Goal: Task Accomplishment & Management: Manage account settings

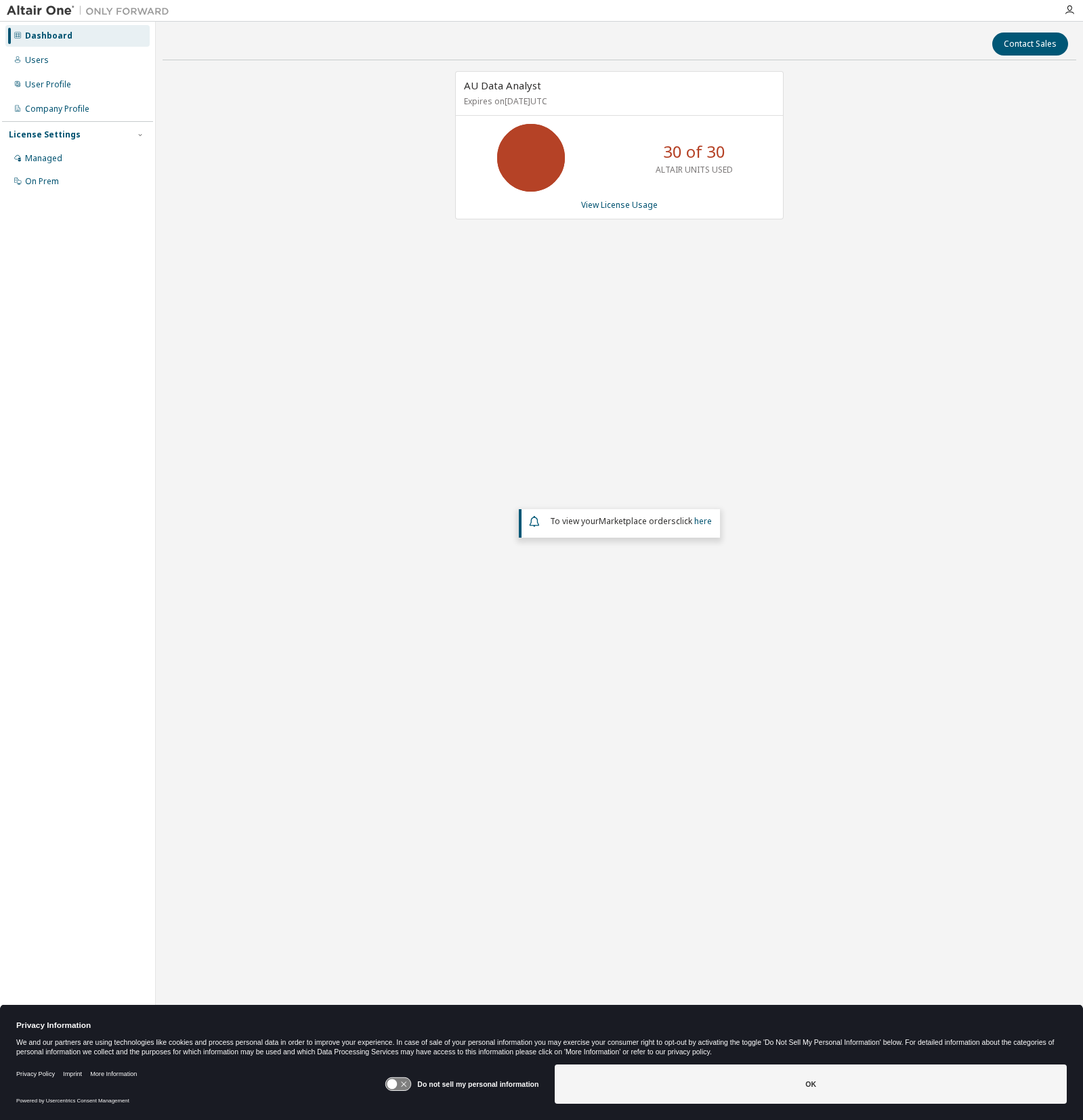
click at [514, 253] on div "AU Data Analyst Expires on [DATE] UTC 30 of 30 ALTAIR UNITS USED View License U…" at bounding box center [619, 435] width 914 height 728
click at [623, 204] on link "View License Usage" at bounding box center [619, 204] width 77 height 12
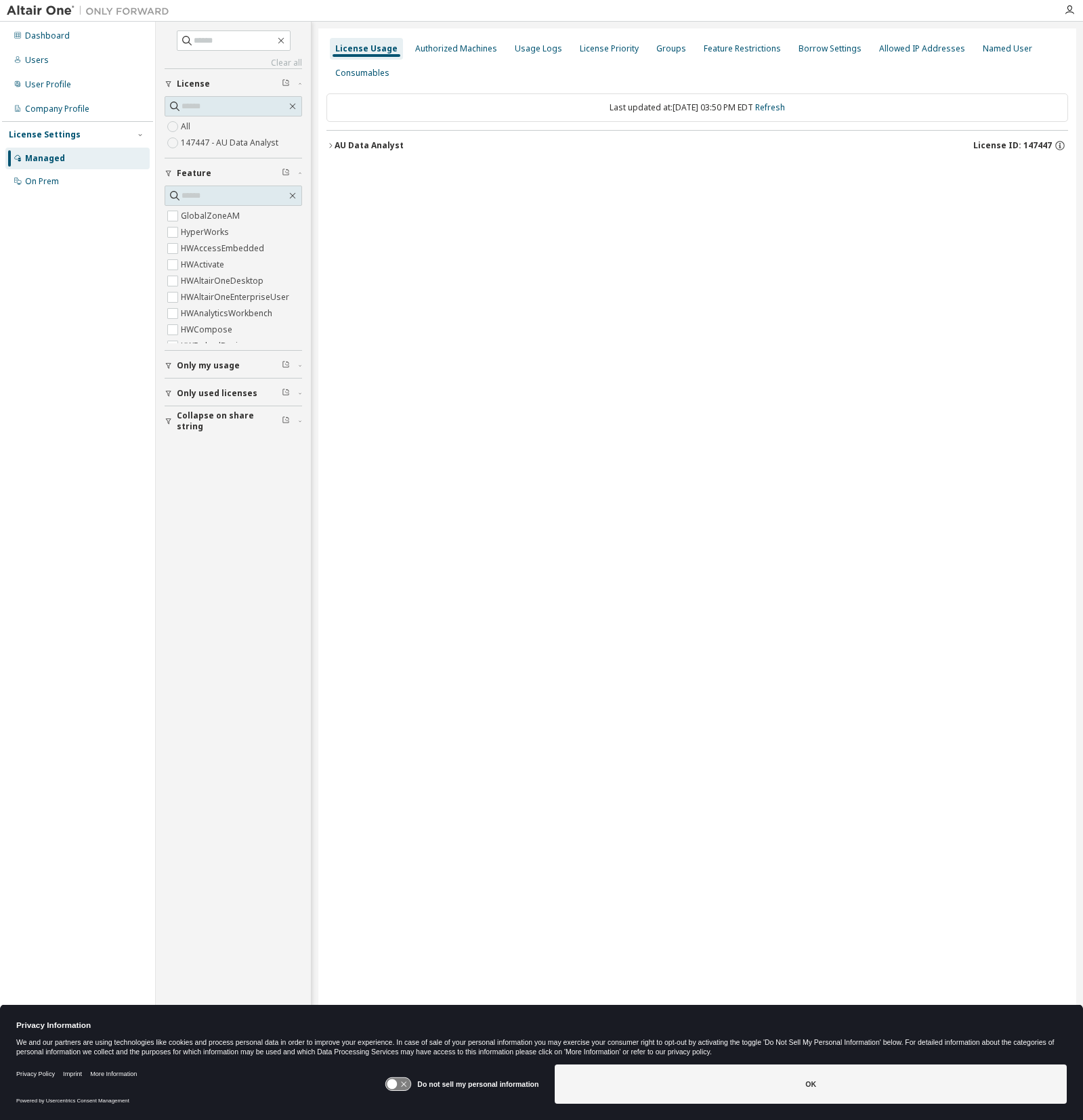
click at [328, 145] on icon "button" at bounding box center [330, 145] width 9 height 9
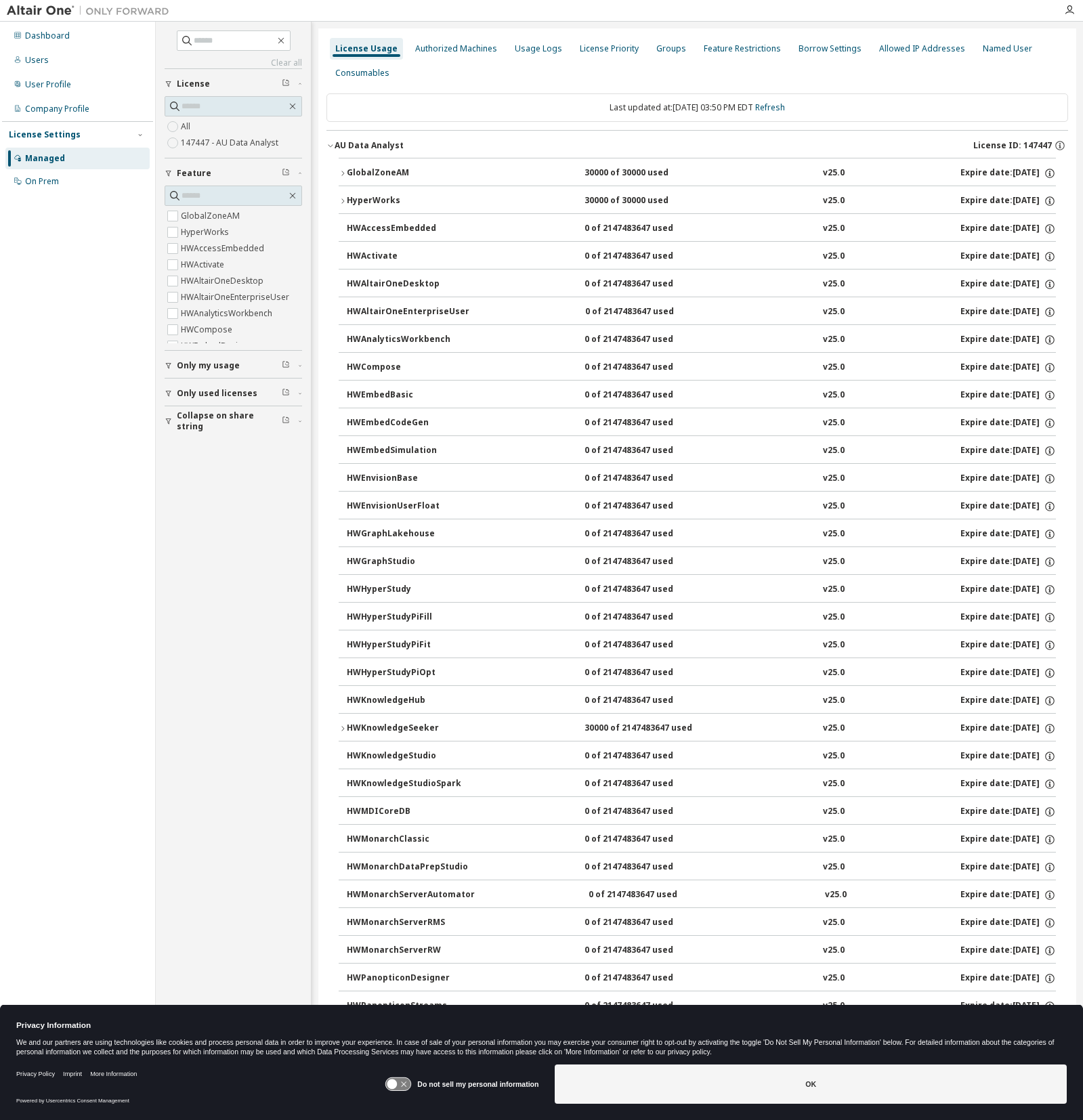
click at [345, 174] on icon "button" at bounding box center [343, 173] width 9 height 9
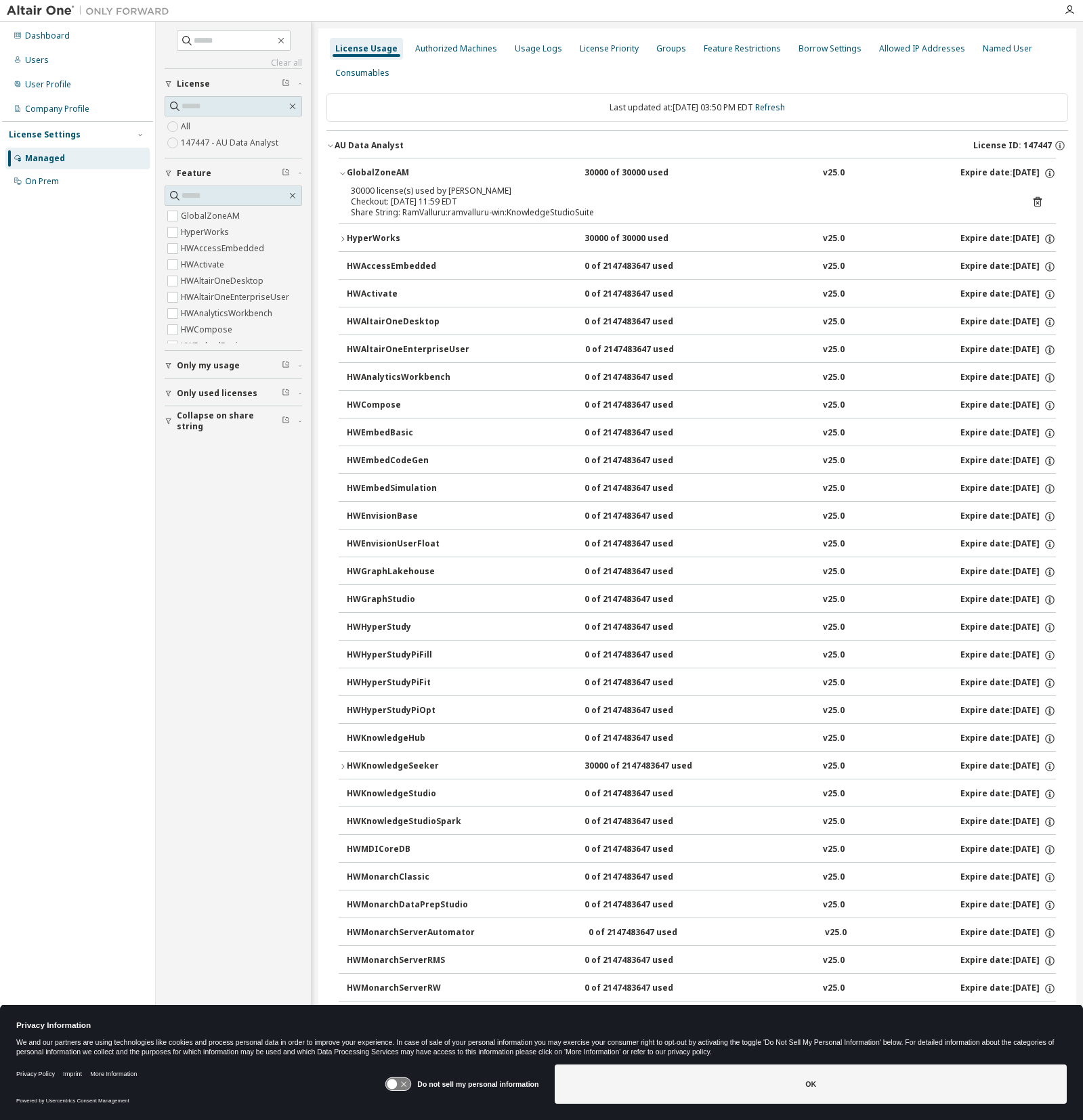
click at [345, 172] on icon "button" at bounding box center [343, 173] width 9 height 9
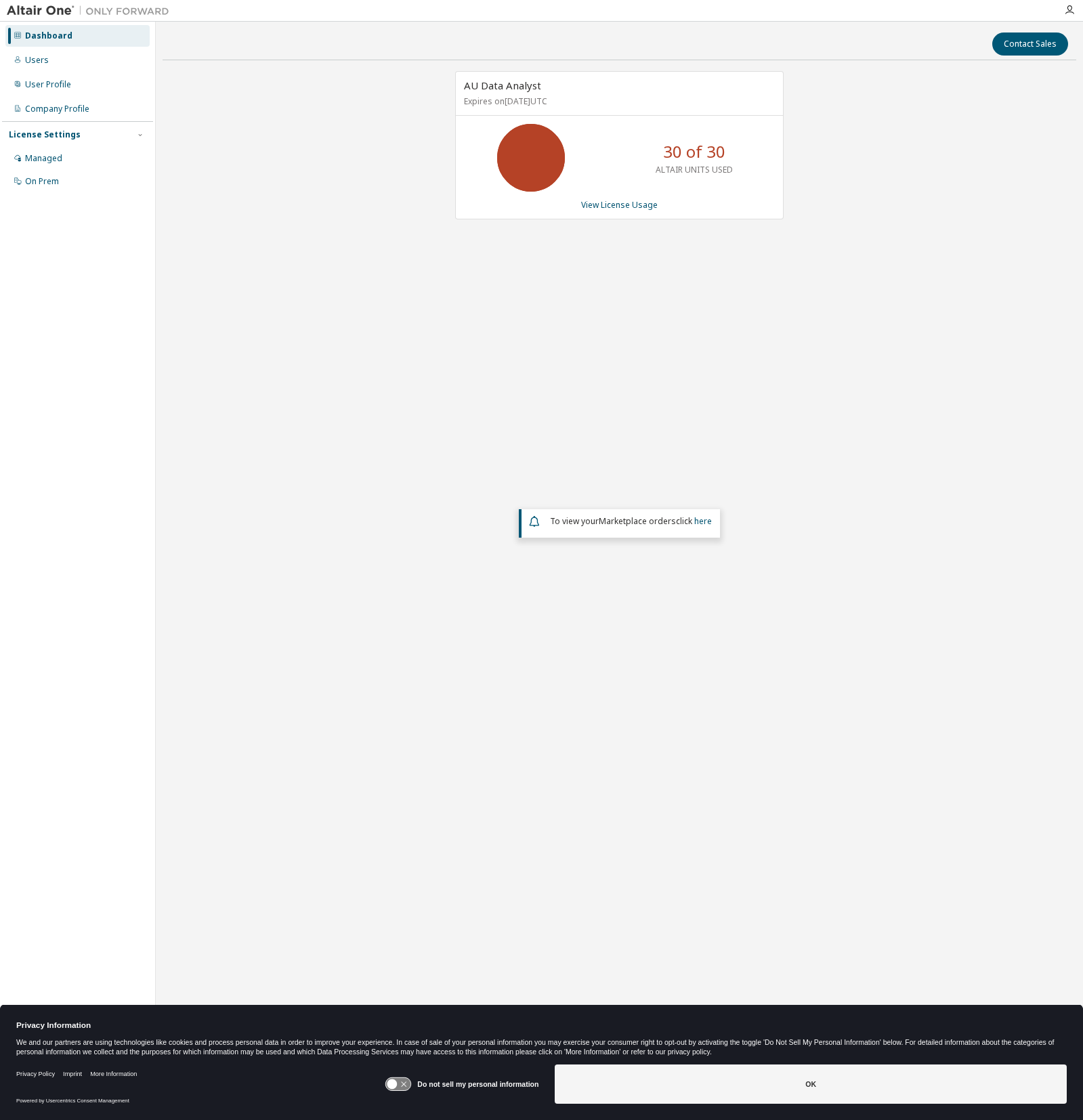
click at [331, 324] on div "AU Data Analyst Expires on [DATE] UTC 30 of 30 ALTAIR UNITS USED View License U…" at bounding box center [619, 435] width 914 height 728
click at [616, 203] on link "View License Usage" at bounding box center [619, 204] width 77 height 12
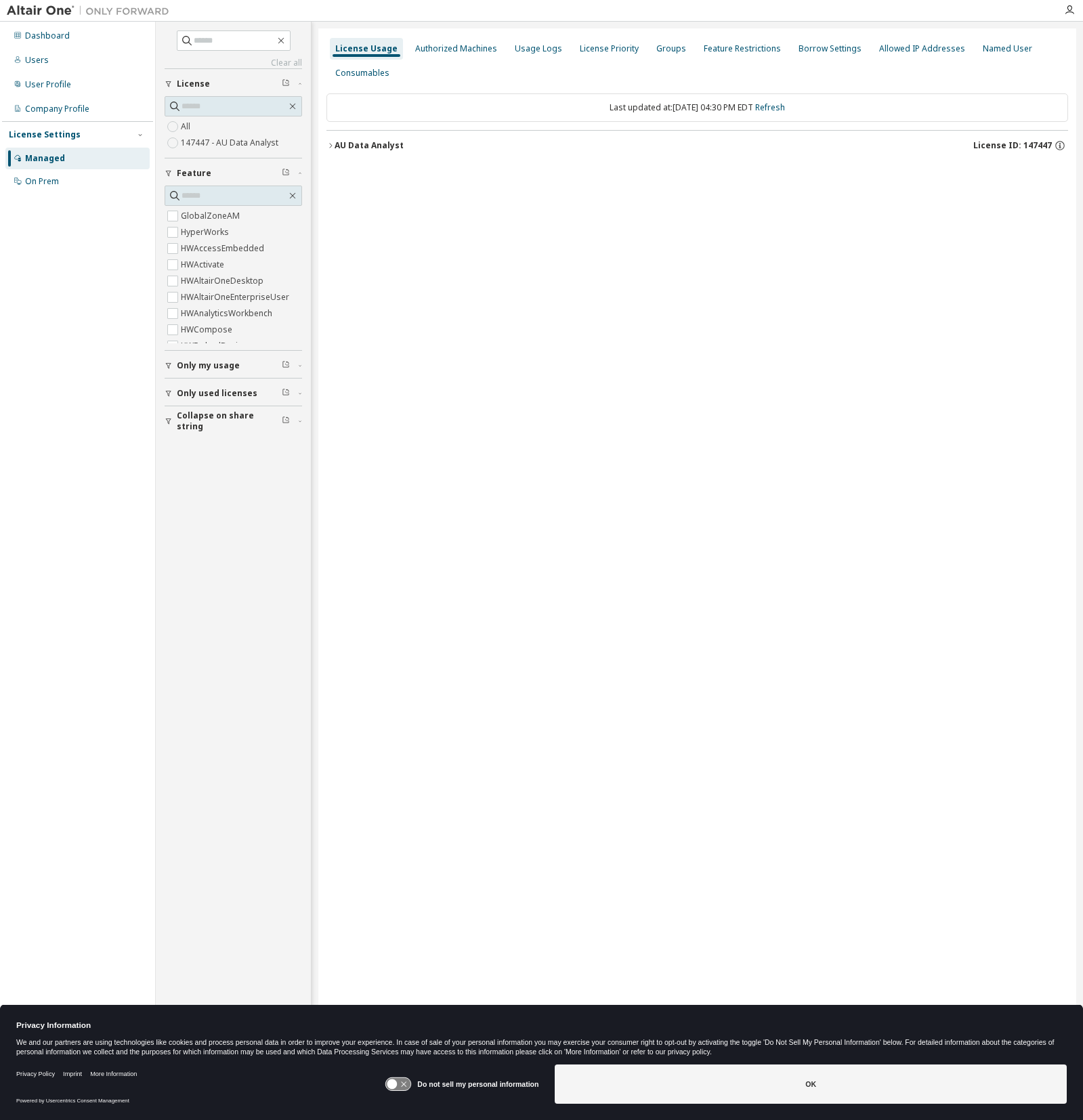
click at [330, 145] on icon "button" at bounding box center [330, 145] width 9 height 9
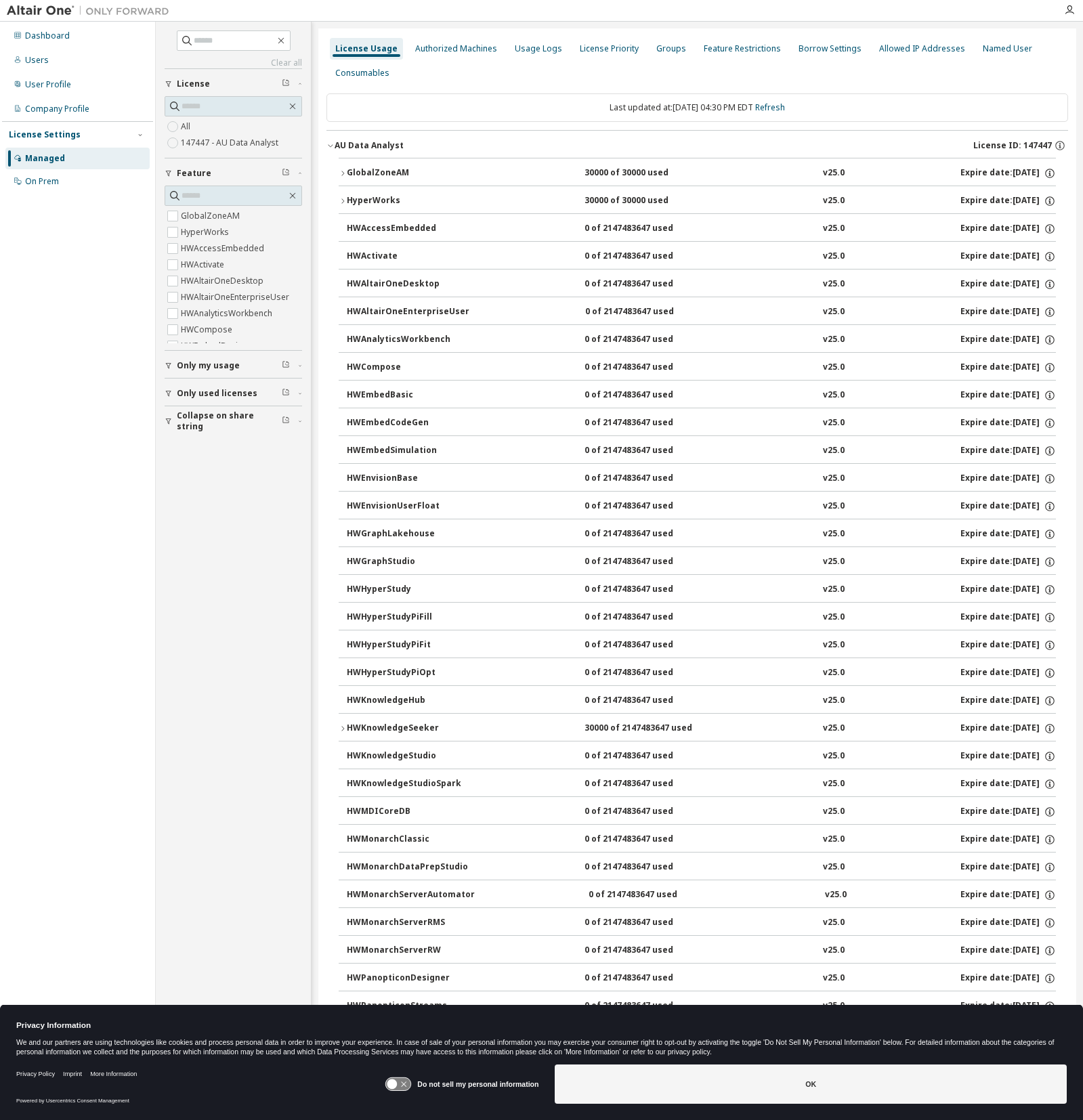
click at [332, 142] on icon "button" at bounding box center [330, 145] width 9 height 9
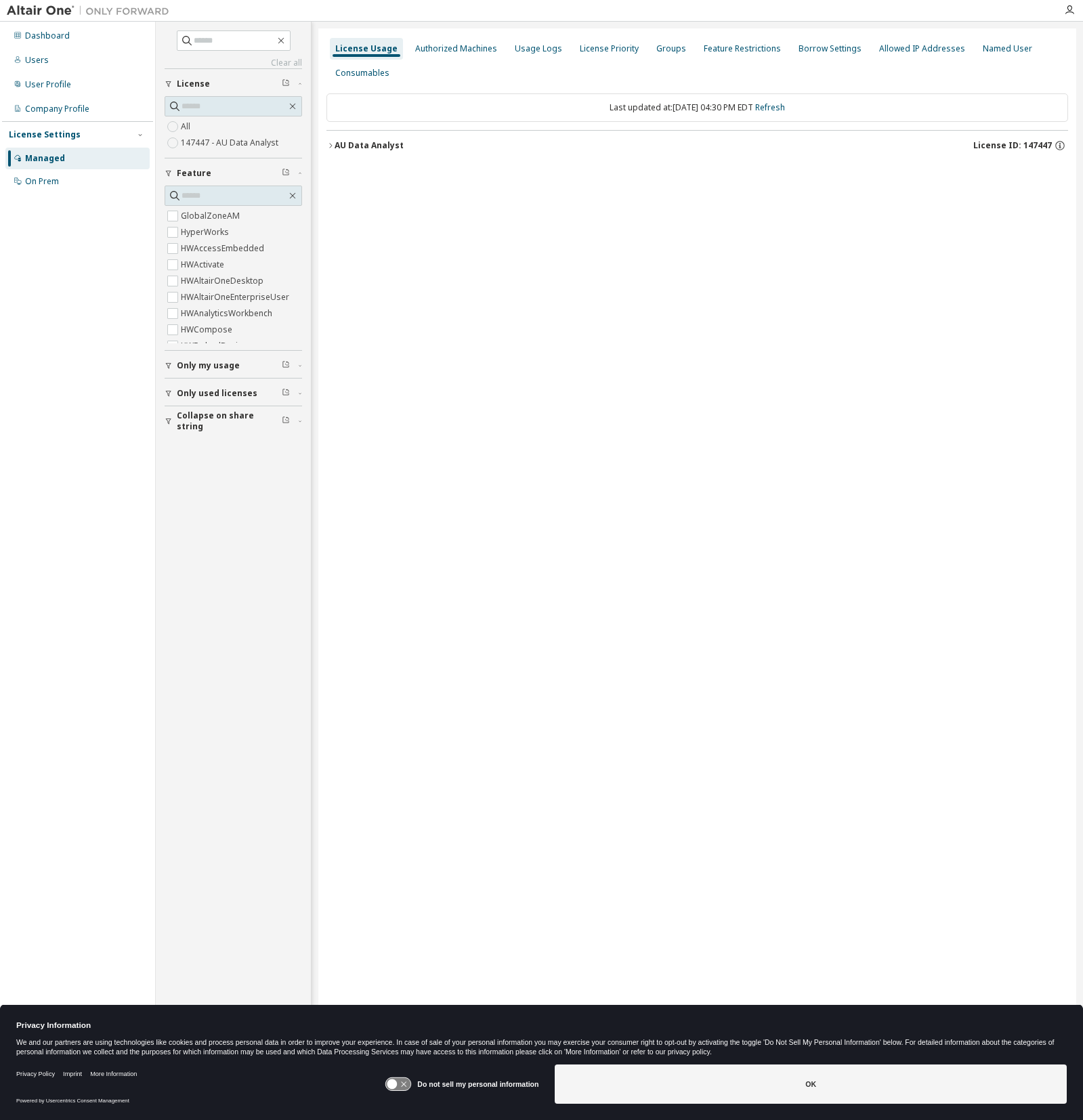
click at [339, 144] on div "AU Data Analyst" at bounding box center [368, 145] width 69 height 11
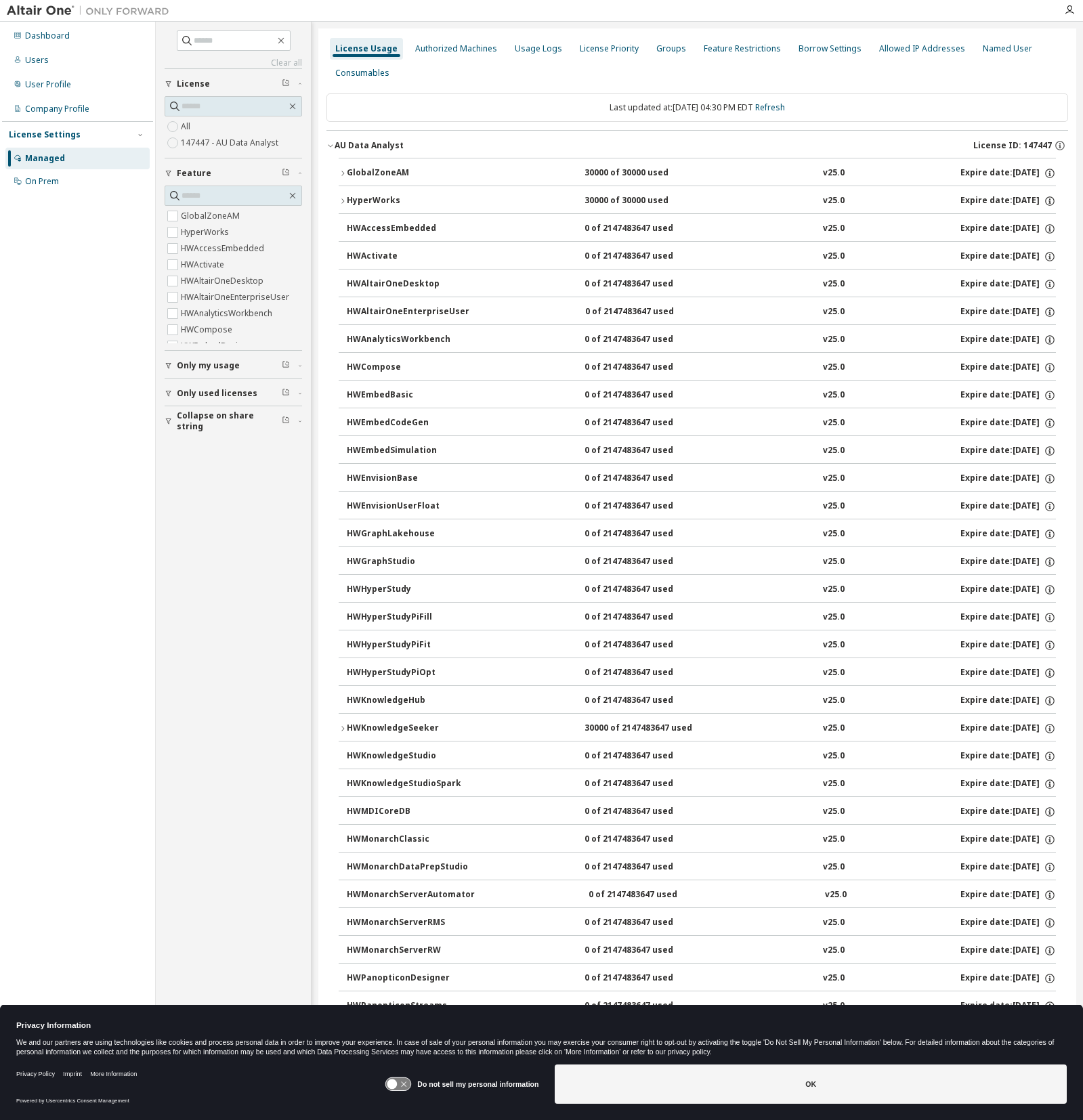
click at [336, 143] on div "AU Data Analyst" at bounding box center [368, 145] width 69 height 11
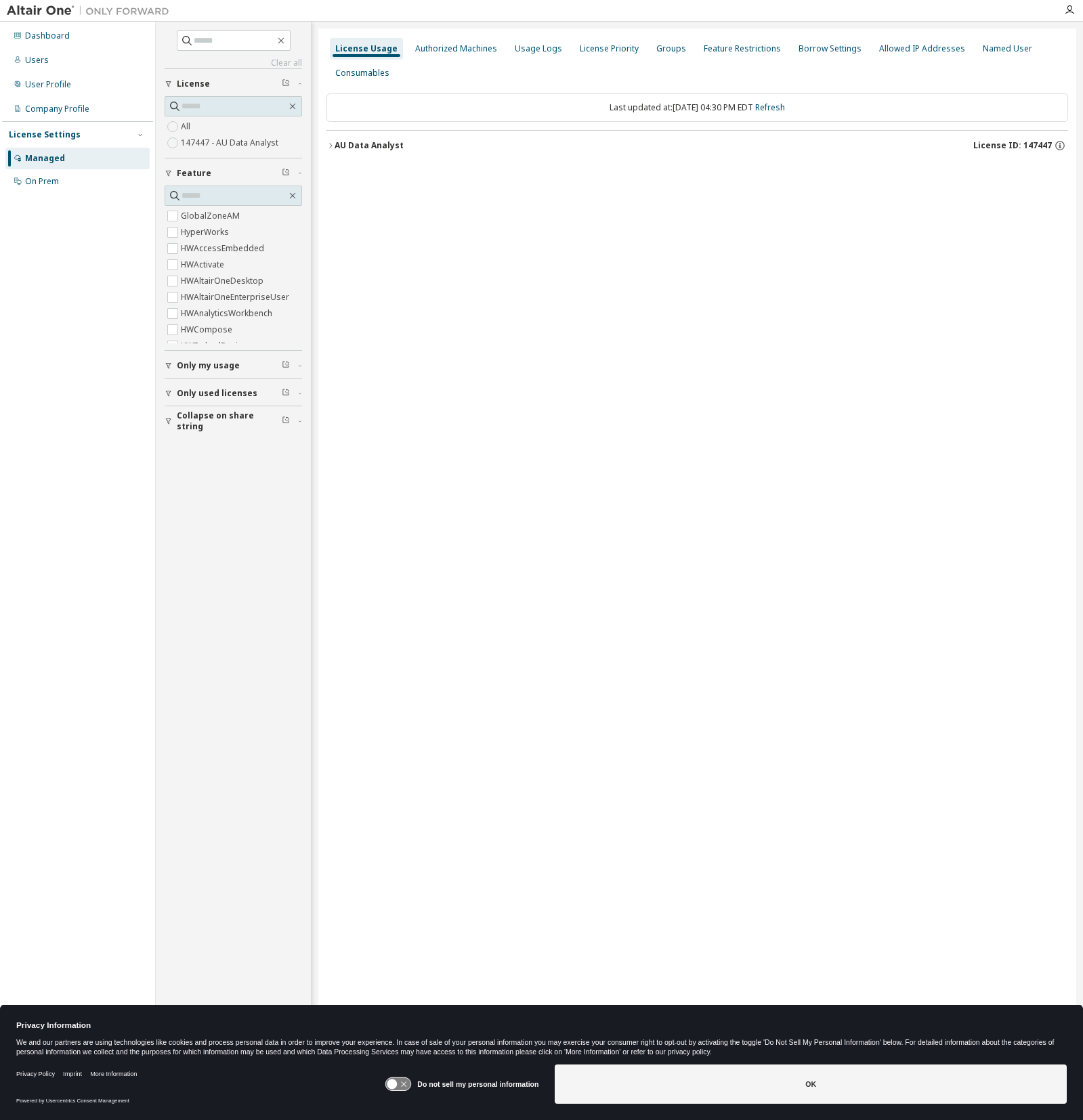
click at [336, 143] on div "AU Data Analyst" at bounding box center [368, 145] width 69 height 11
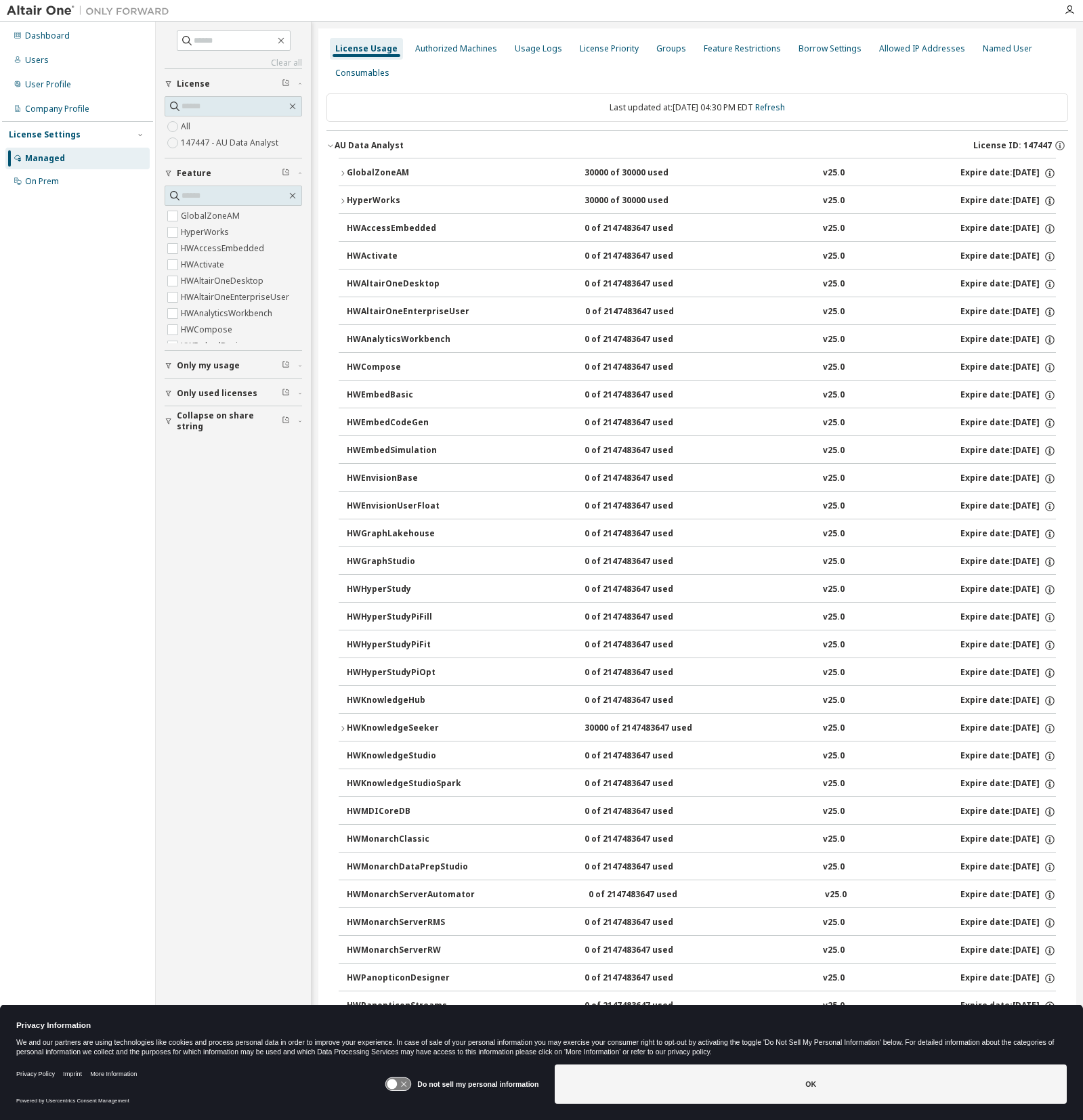
click at [343, 200] on icon "button" at bounding box center [343, 201] width 9 height 9
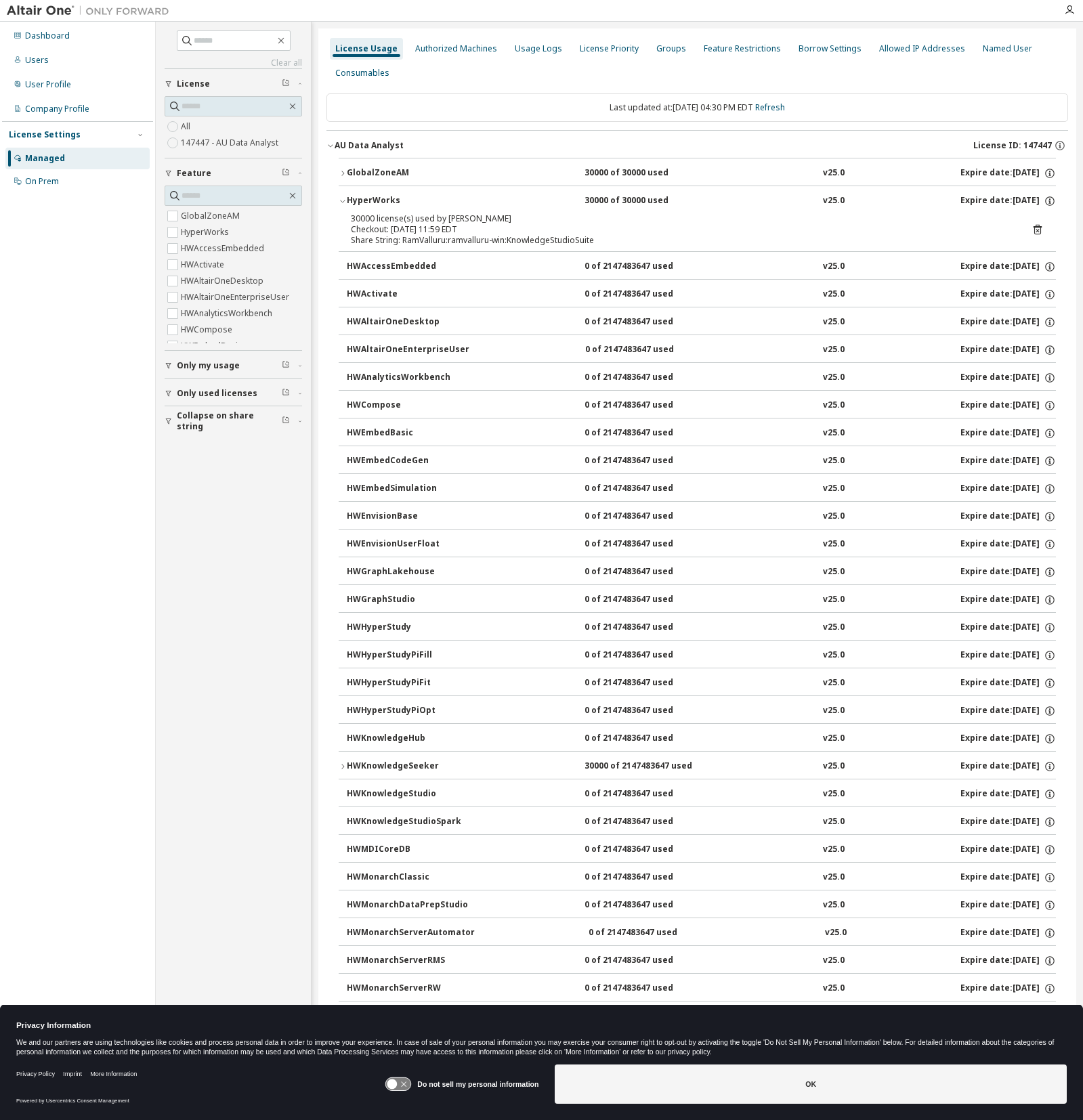
click at [343, 200] on icon "button" at bounding box center [343, 201] width 9 height 9
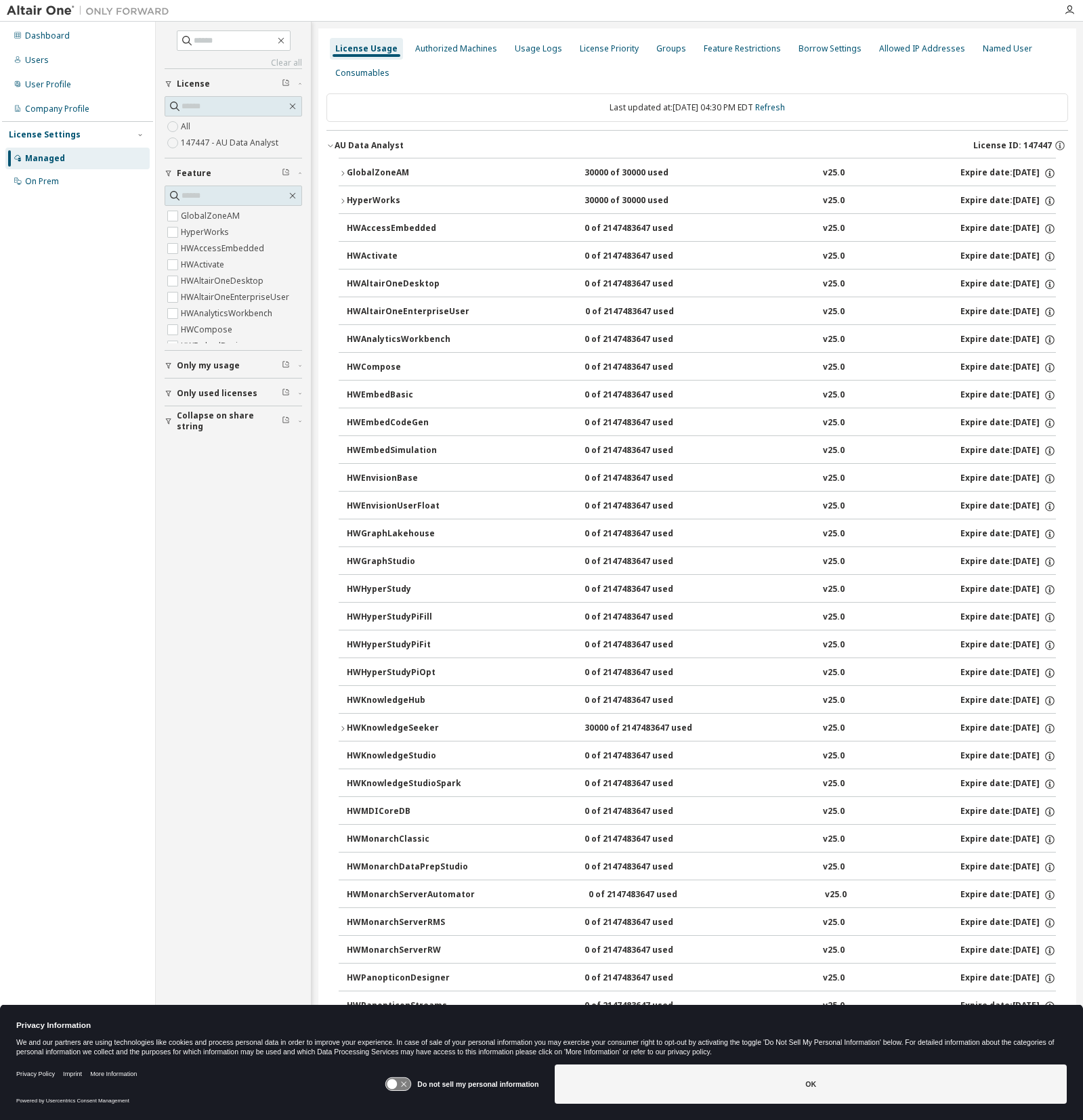
click at [339, 199] on icon "button" at bounding box center [343, 201] width 9 height 9
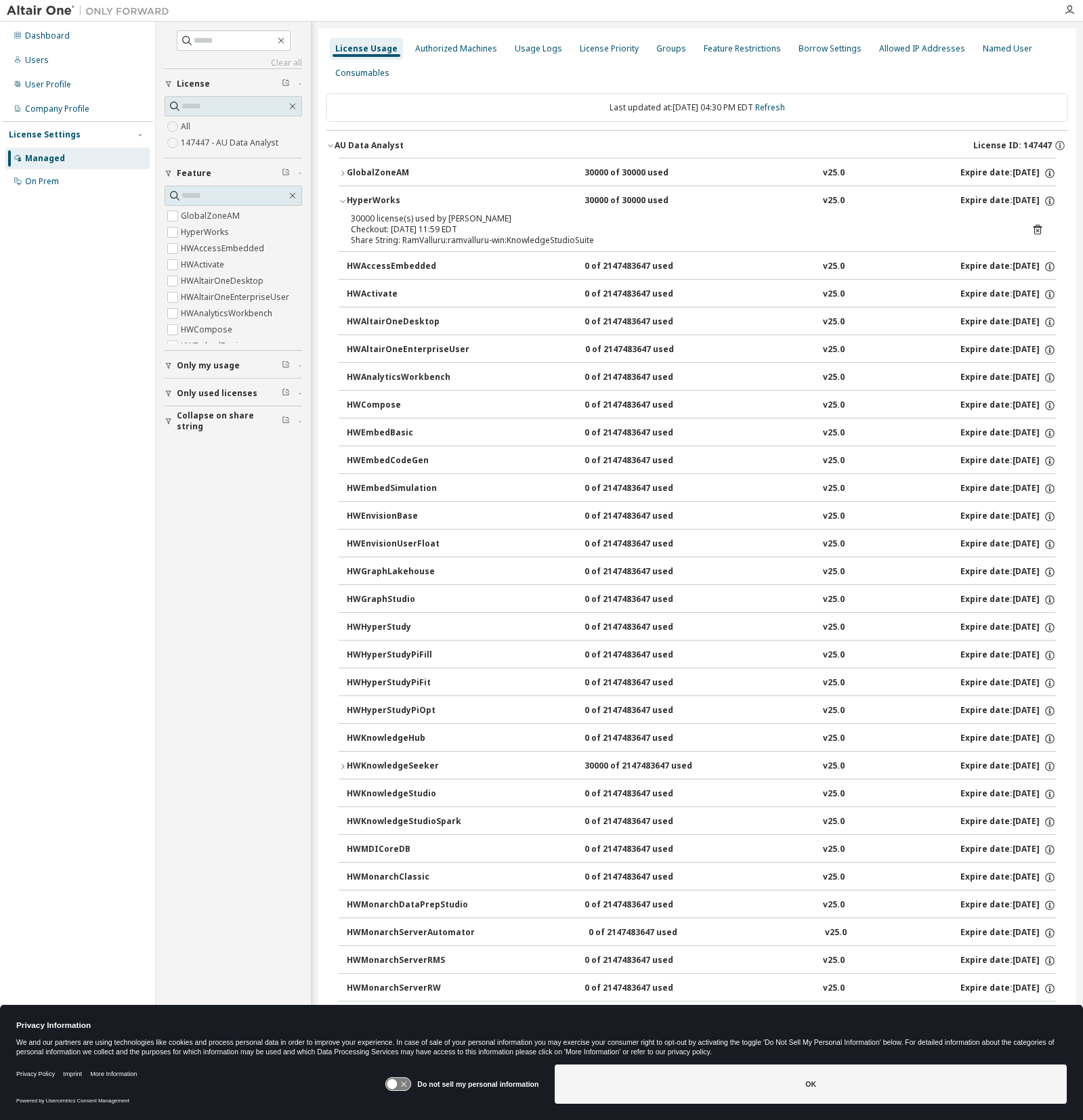
click at [822, 213] on button "HyperWorks 30000 of 30000 used v25.0 Expire date: [DATE]" at bounding box center [697, 201] width 717 height 30
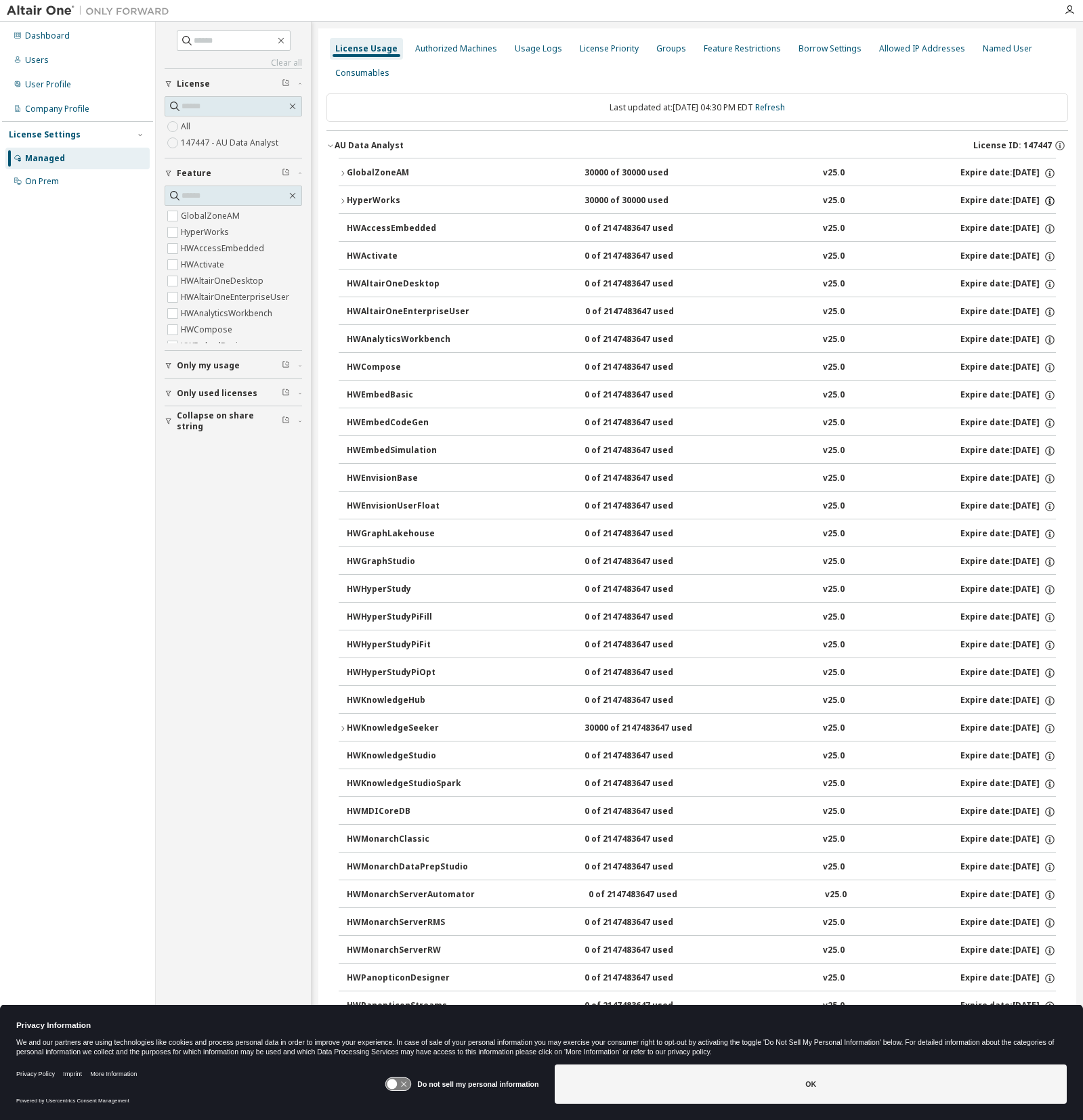
click at [1046, 200] on icon "button" at bounding box center [1050, 201] width 12 height 12
click at [342, 199] on icon "button" at bounding box center [343, 200] width 3 height 5
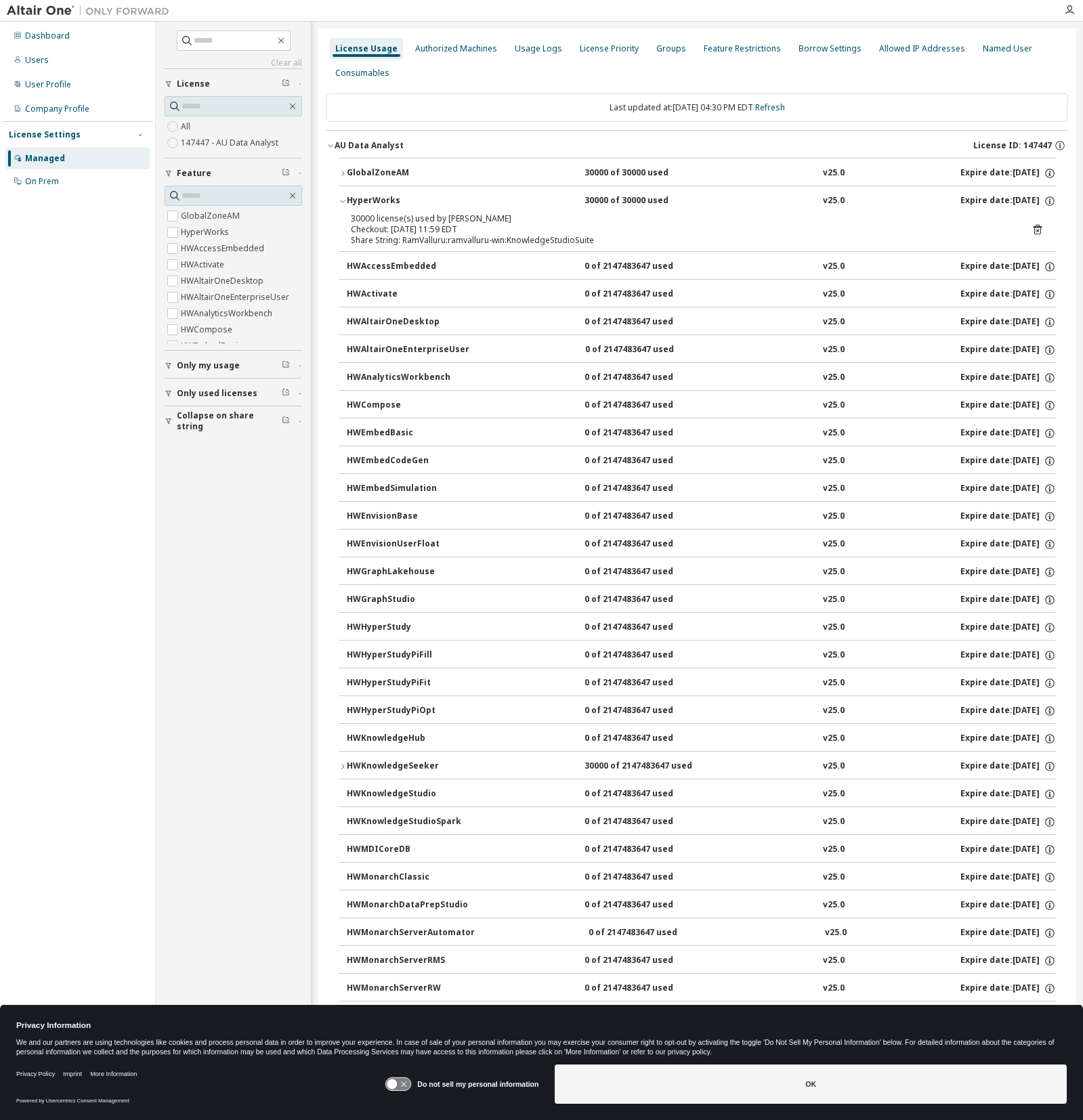
click at [343, 199] on icon "button" at bounding box center [343, 201] width 9 height 9
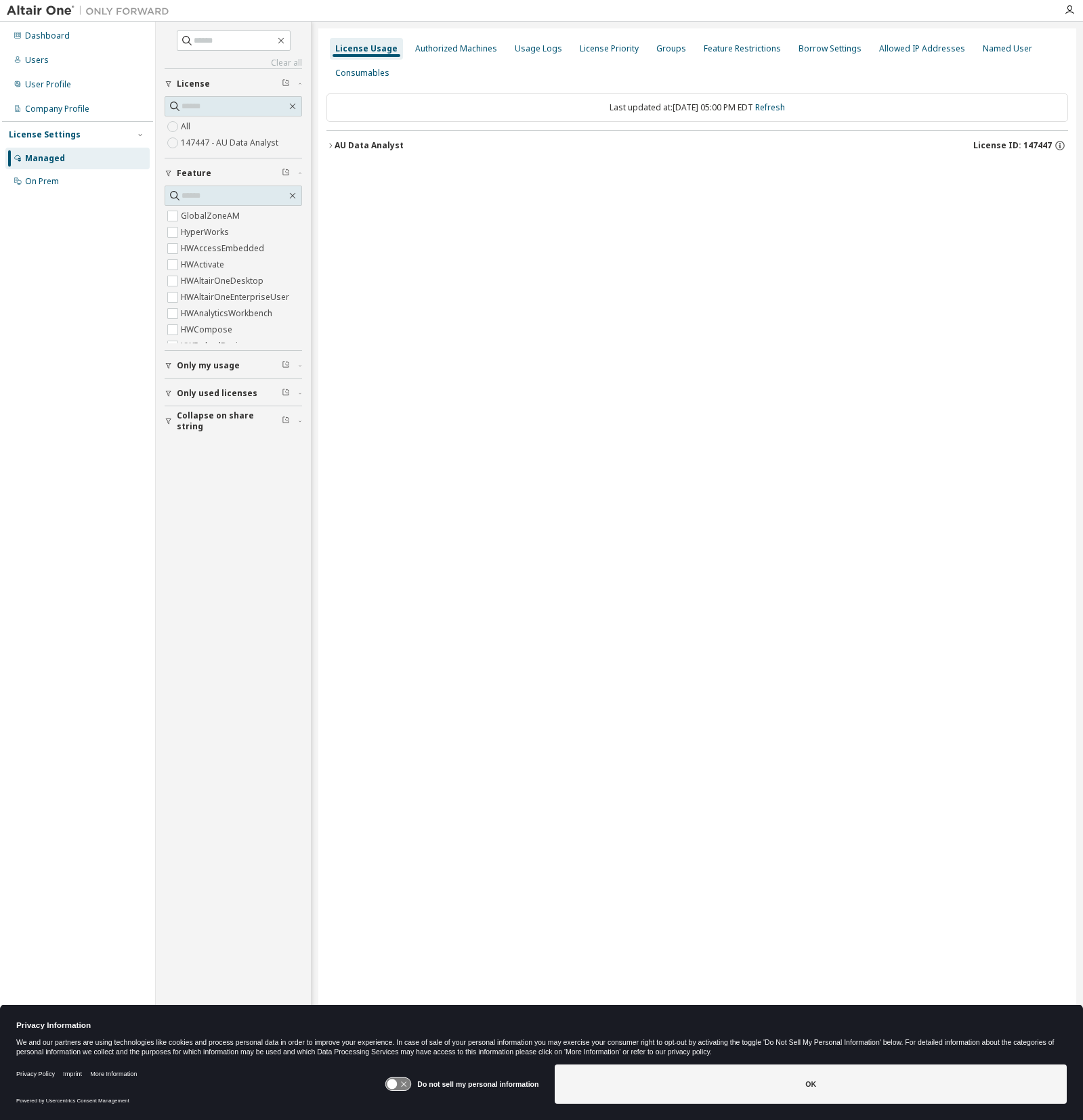
click at [330, 145] on icon "button" at bounding box center [330, 145] width 9 height 9
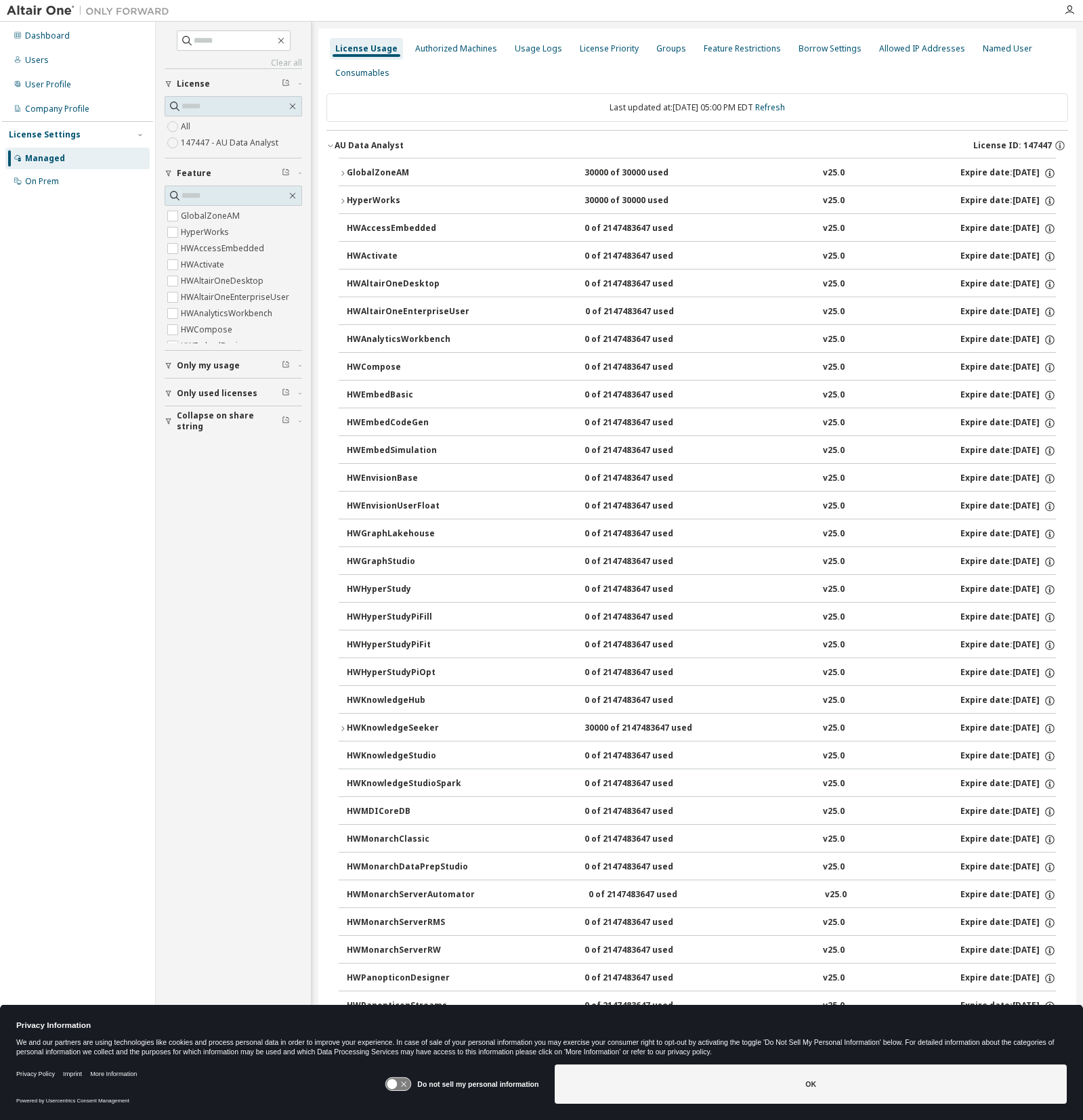
click at [330, 145] on icon "button" at bounding box center [330, 145] width 9 height 9
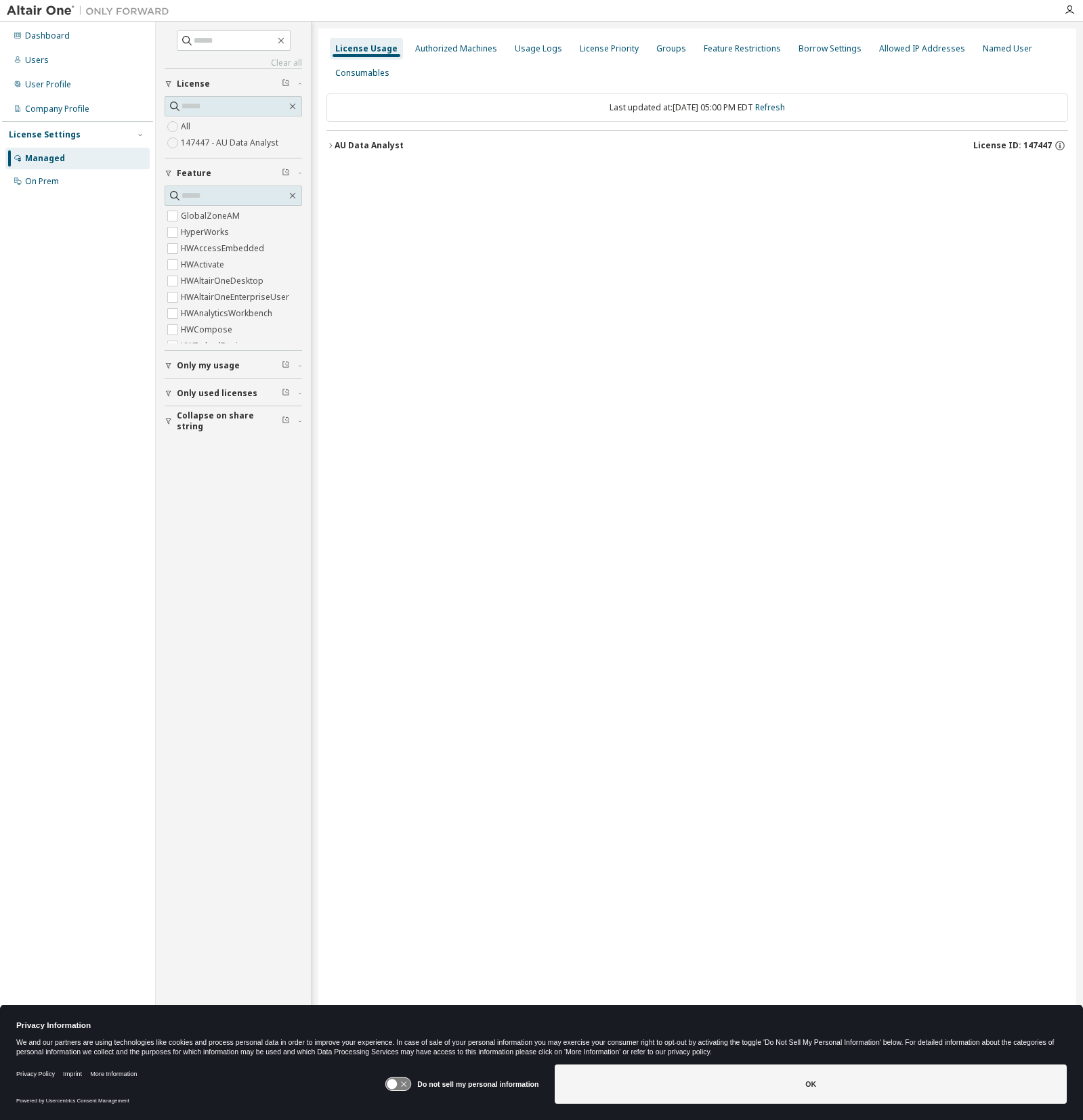
click at [333, 143] on icon "button" at bounding box center [330, 145] width 9 height 9
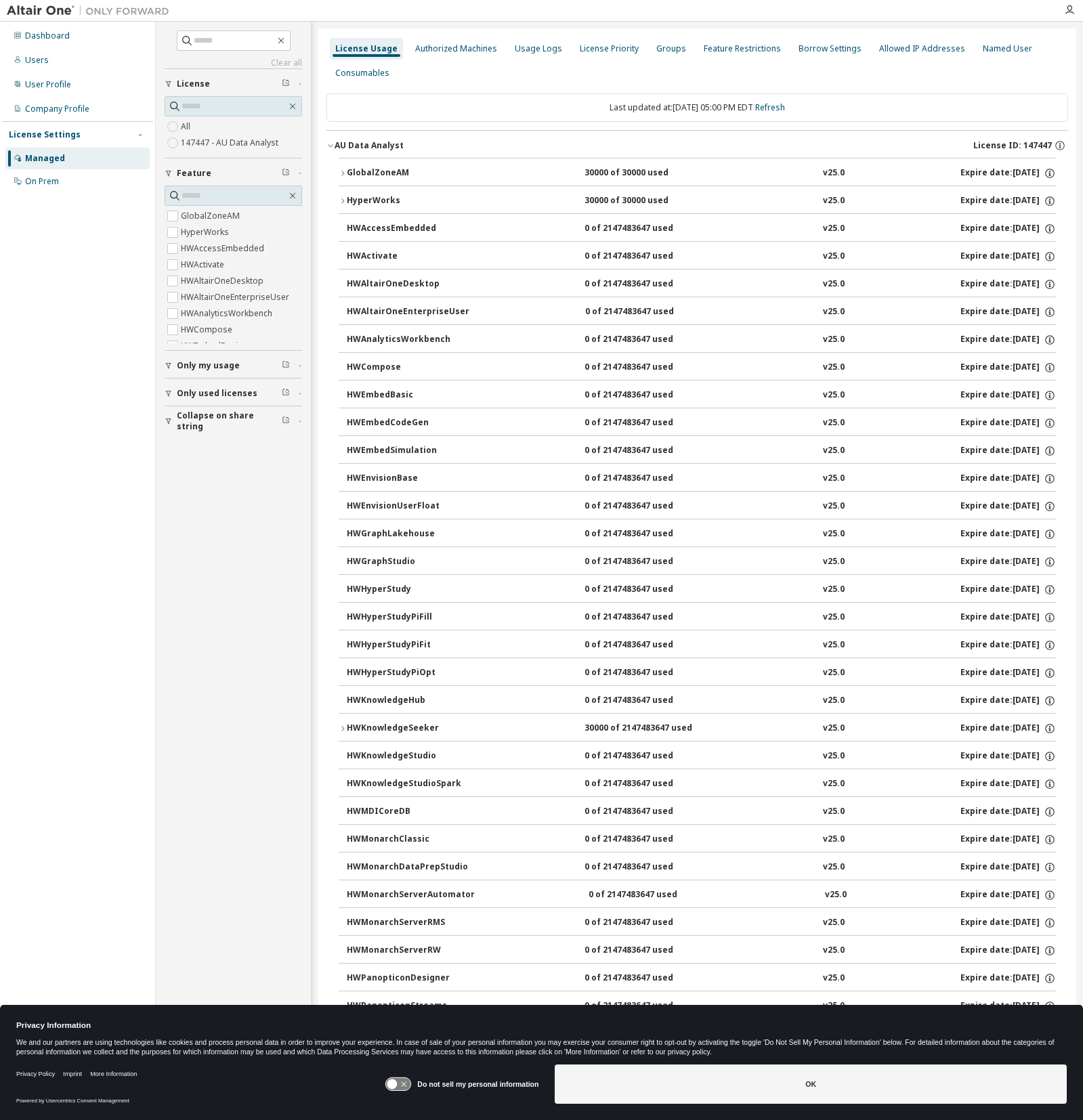
click at [332, 143] on icon "button" at bounding box center [330, 145] width 9 height 9
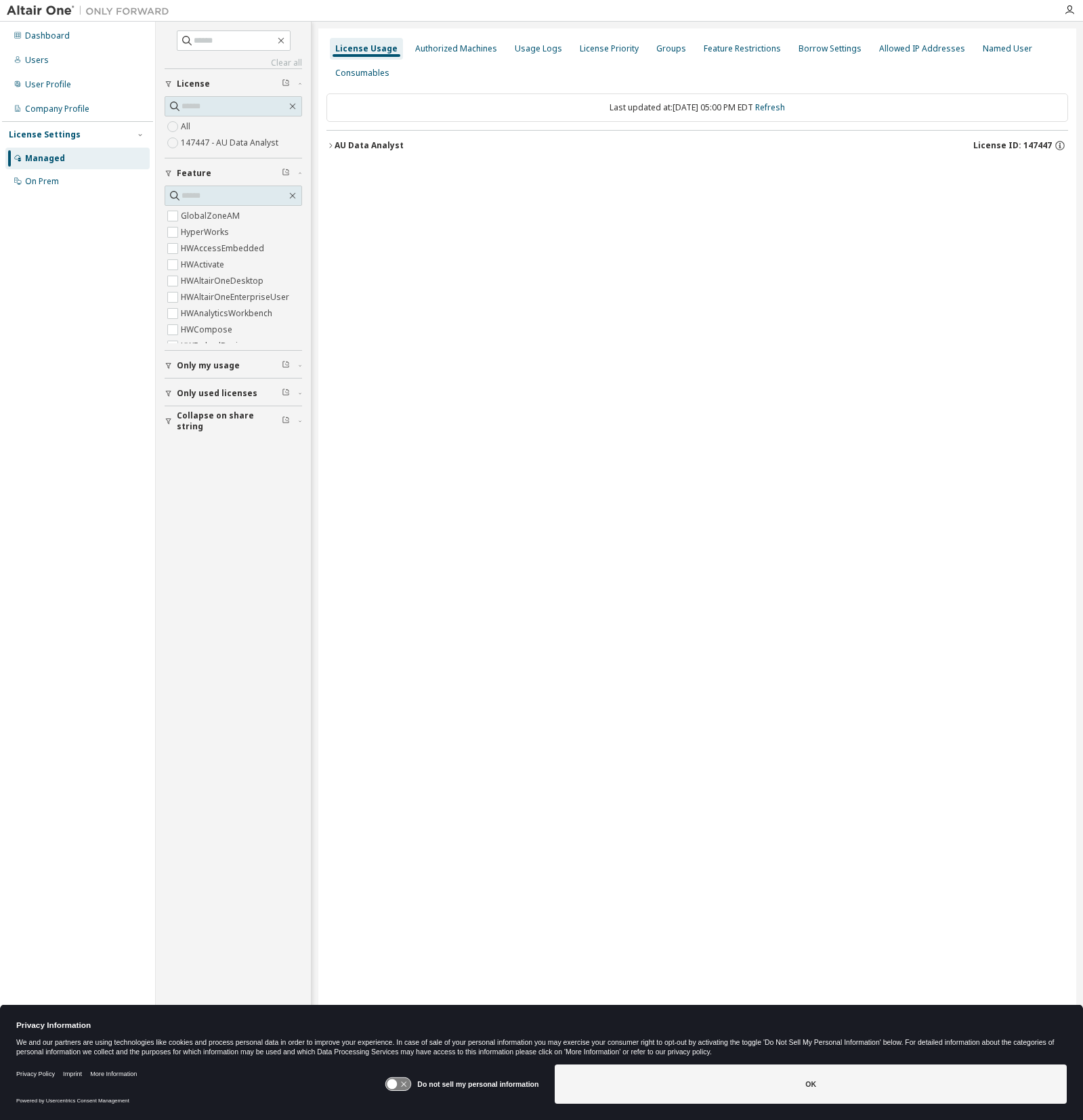
click at [329, 144] on icon "button" at bounding box center [330, 145] width 9 height 9
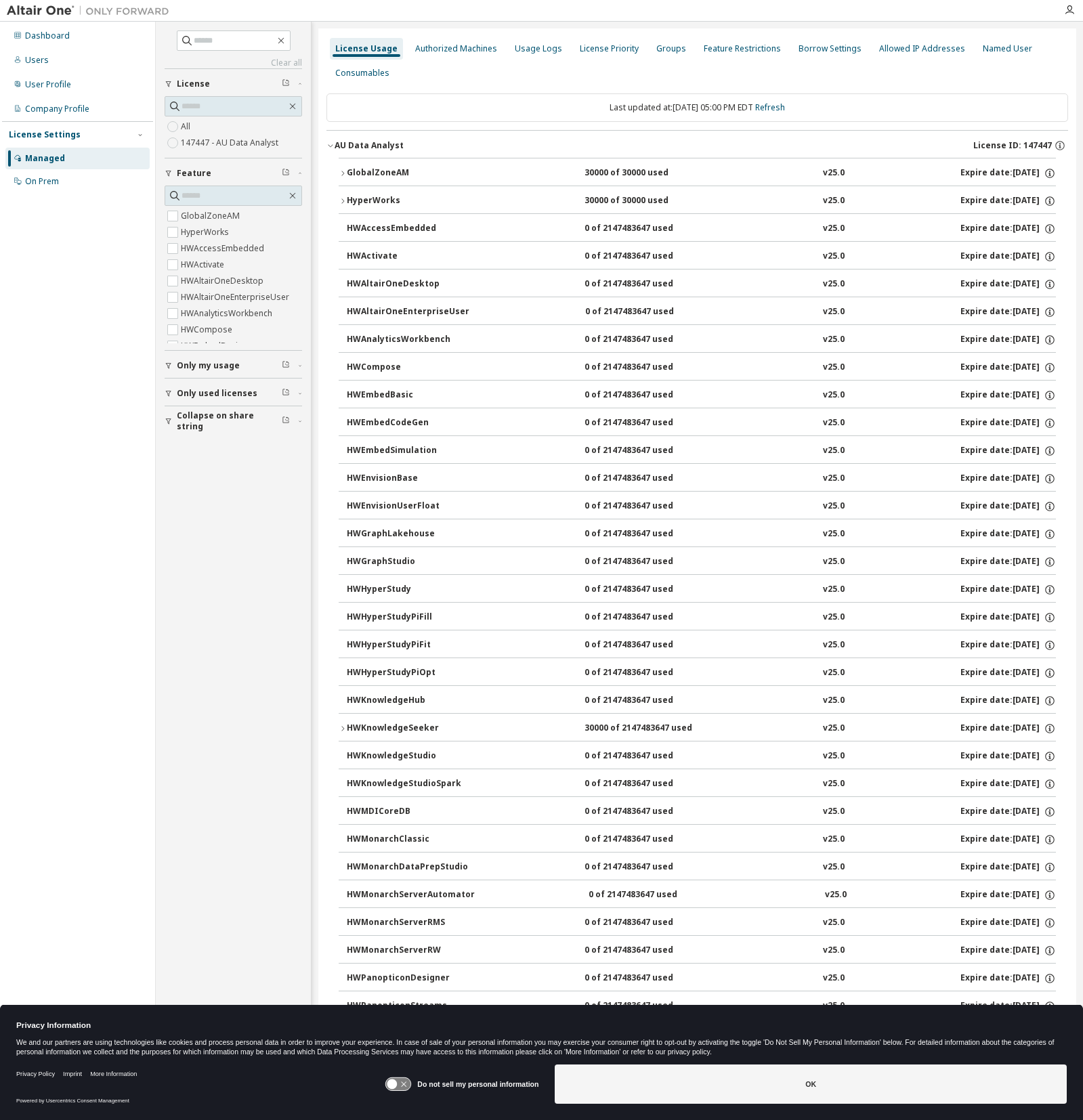
click at [329, 144] on icon "button" at bounding box center [330, 145] width 9 height 9
